Goal: Find contact information: Find contact information

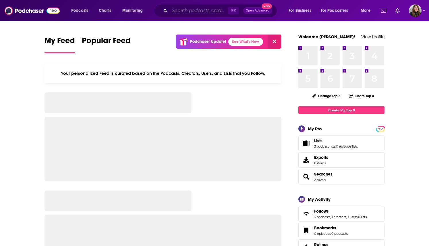
click at [198, 10] on input "Search podcasts, credits, & more..." at bounding box center [199, 10] width 58 height 9
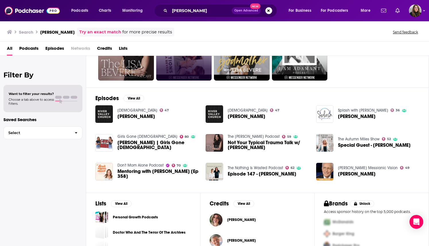
scroll to position [62, 0]
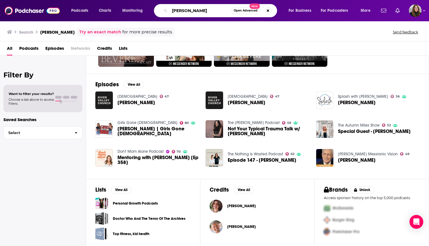
drag, startPoint x: 200, startPoint y: 11, endPoint x: 146, endPoint y: 11, distance: 54.0
click at [146, 11] on div "Podcasts Charts Monitoring lisa bevere Open Advanced New For Business For Podca…" at bounding box center [221, 10] width 309 height 13
type input ""fight for female""
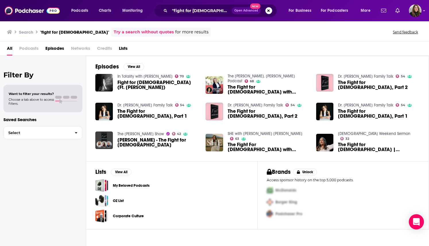
click at [416, 220] on icon "Open Intercom Messenger" at bounding box center [416, 221] width 7 height 7
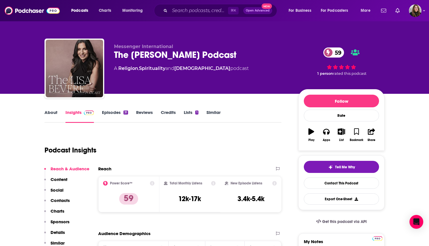
click at [107, 113] on link "Episodes 31" at bounding box center [115, 115] width 26 height 13
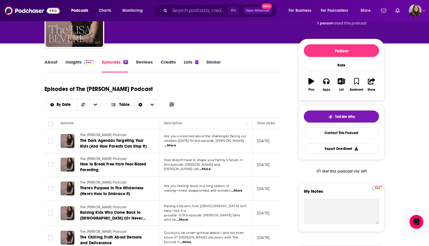
scroll to position [86, 0]
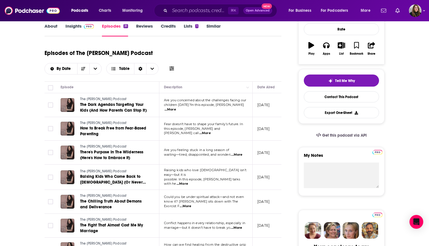
click at [176, 107] on span "...More" at bounding box center [170, 109] width 11 height 5
click at [100, 64] on div "Episodes of The Lisa Bevere Podcast By Date Table" at bounding box center [163, 64] width 237 height 36
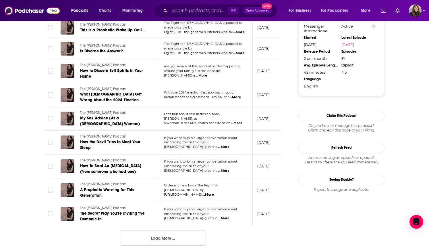
scroll to position [617, 0]
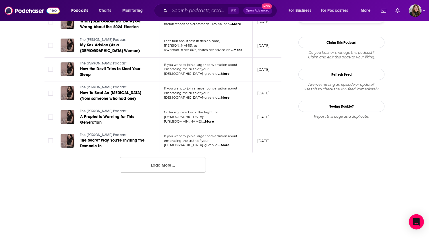
click at [419, 225] on div "Open Intercom Messenger" at bounding box center [416, 221] width 15 height 15
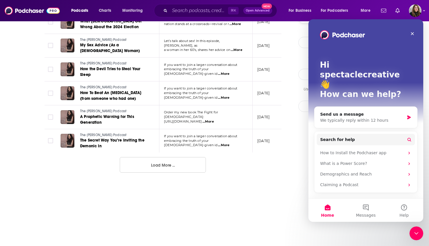
scroll to position [0, 0]
click at [364, 208] on button "Messages" at bounding box center [366, 210] width 38 height 23
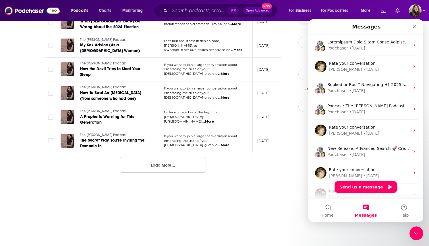
click at [360, 188] on button "Send us a message" at bounding box center [366, 186] width 62 height 11
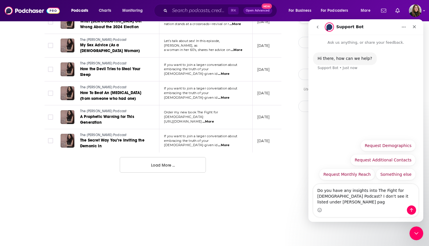
type textarea "Do you have any insights into The Fight for Female Podcast? I don't see it list…"
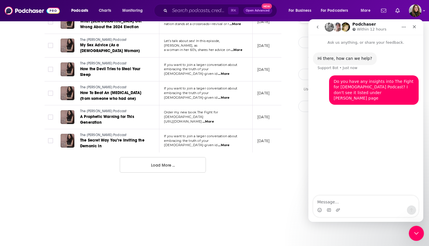
click at [421, 231] on div "Close Intercom Messenger" at bounding box center [416, 232] width 14 height 14
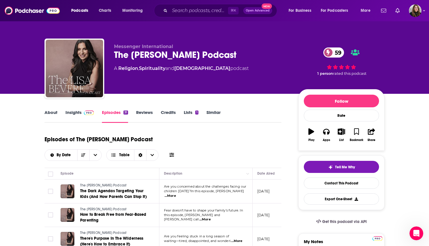
click at [74, 116] on link "Insights" at bounding box center [80, 115] width 28 height 13
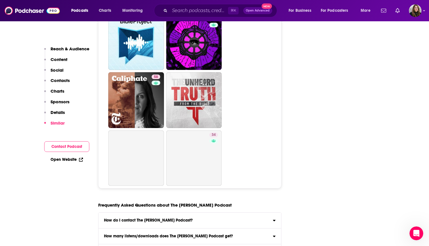
scroll to position [2638, 0]
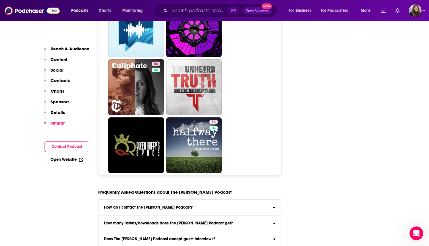
click at [61, 79] on p "Contacts" at bounding box center [60, 80] width 19 height 5
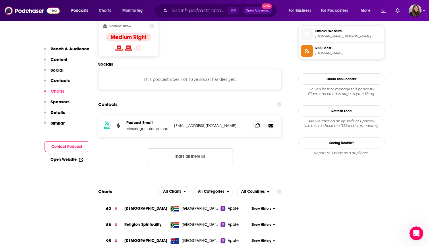
scroll to position [463, 0]
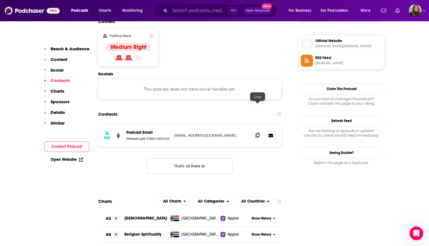
click at [258, 133] on icon at bounding box center [258, 135] width 4 height 5
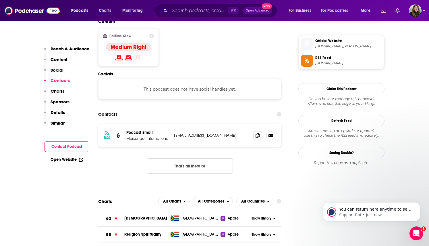
scroll to position [9, 0]
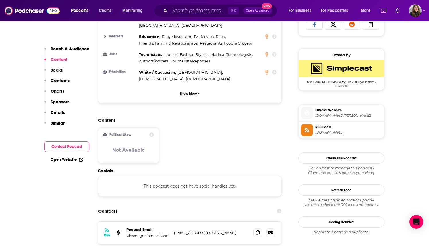
scroll to position [397, 0]
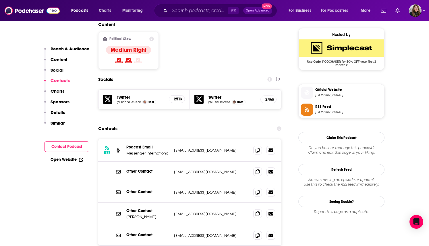
scroll to position [459, 0]
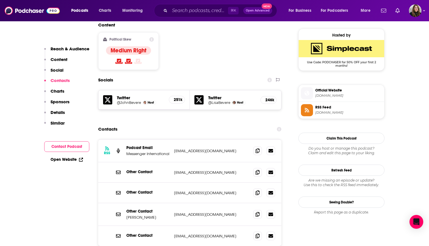
drag, startPoint x: 240, startPoint y: 180, endPoint x: 192, endPoint y: 182, distance: 48.6
click at [192, 212] on p "ssamuel@messengerinternational.org" at bounding box center [211, 214] width 75 height 5
copy p "messengerinternational.org"
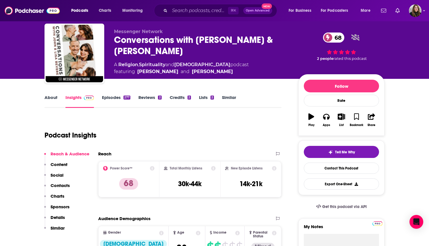
scroll to position [0, 0]
